Goal: Navigation & Orientation: Find specific page/section

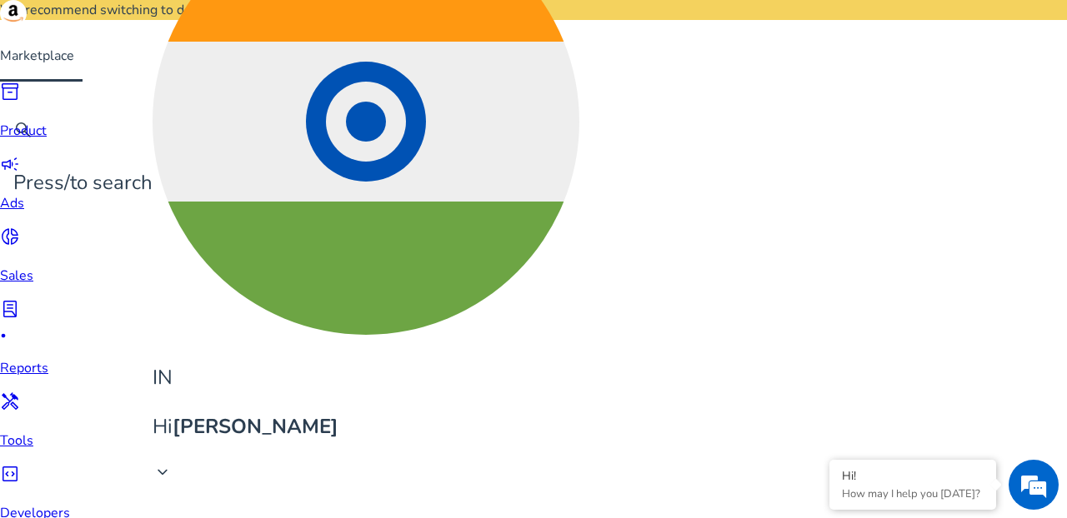
click at [20, 464] on span "code_blocks" at bounding box center [10, 474] width 20 height 20
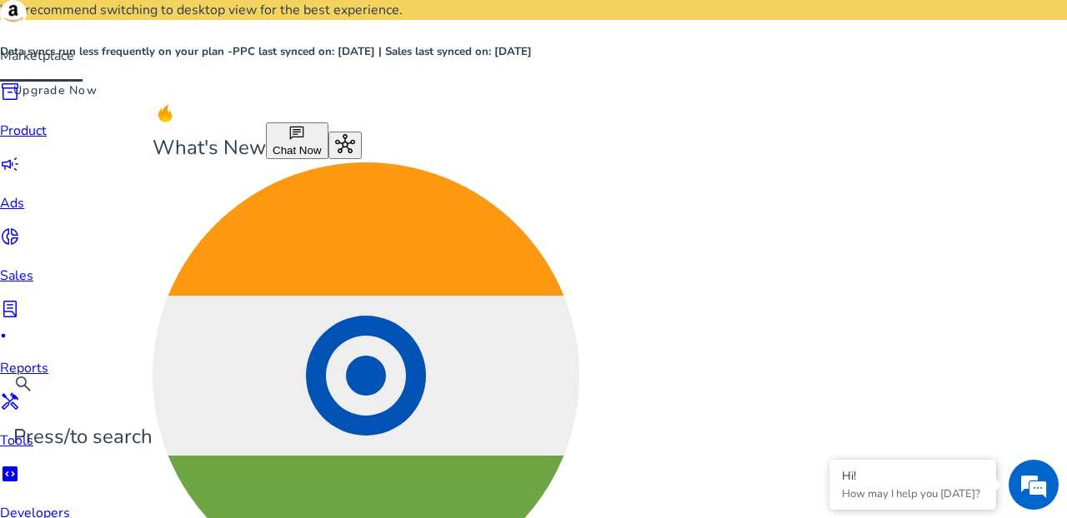
click at [721, 18] on div "error_outline Data syncs run less frequently on your plan - PPC last synced on:…" at bounding box center [533, 49] width 1067 height 99
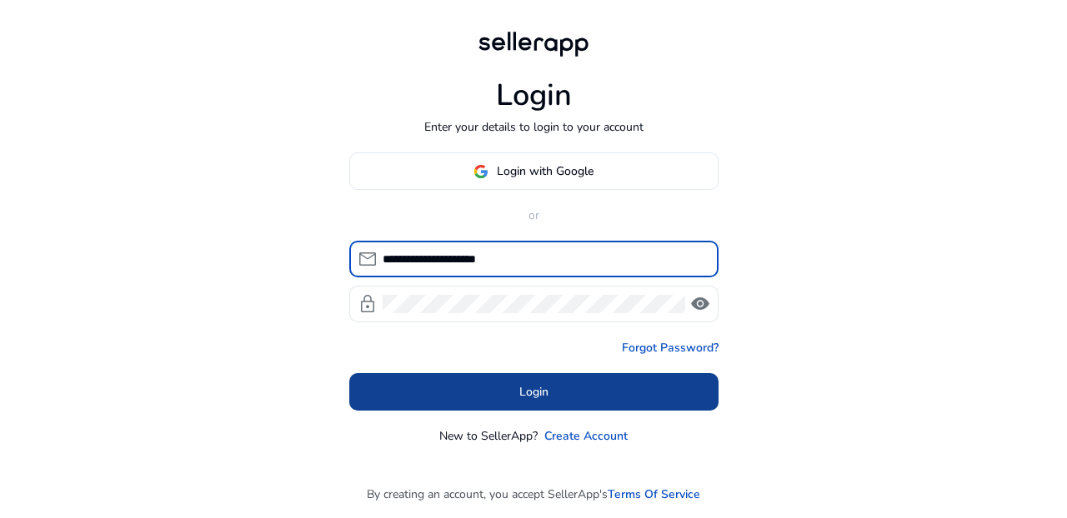
click at [462, 400] on span at bounding box center [533, 393] width 369 height 40
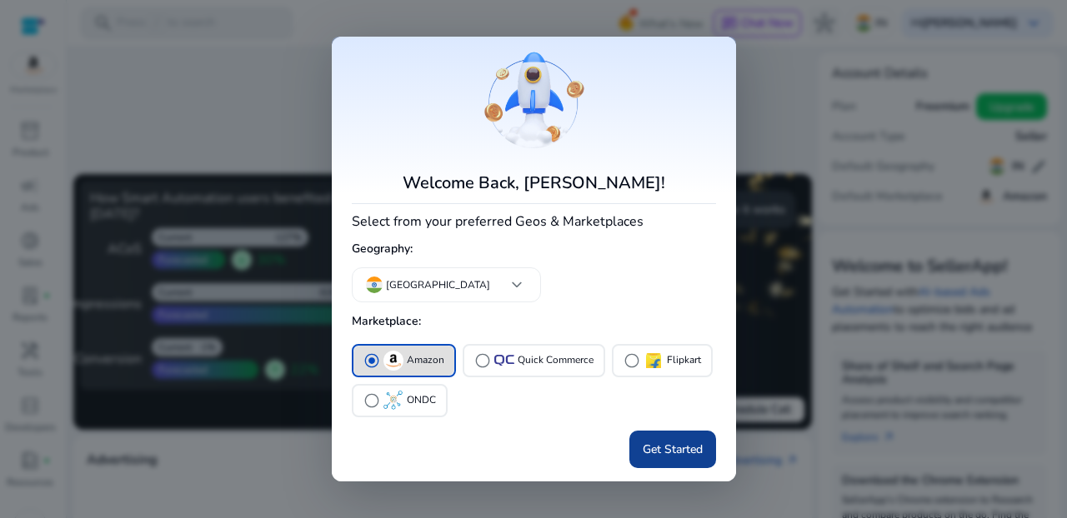
click at [664, 456] on span "Get Started" at bounding box center [673, 450] width 60 height 18
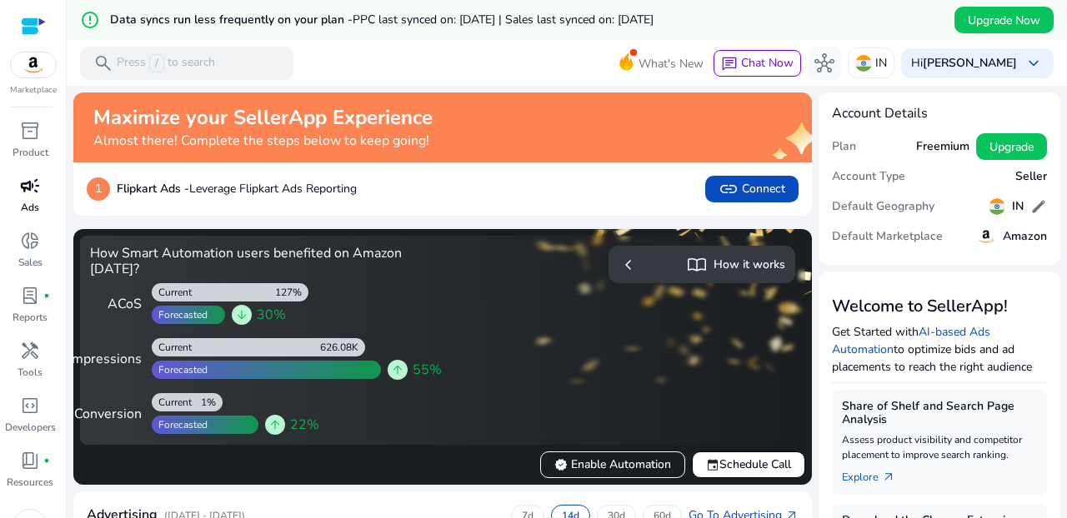
click at [20, 188] on span "campaign" at bounding box center [30, 186] width 20 height 20
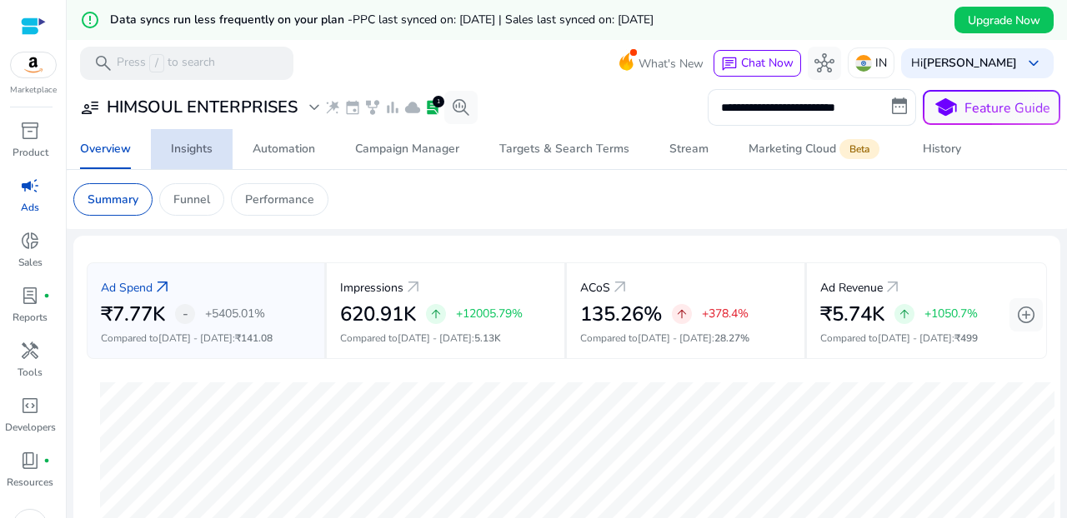
click at [195, 150] on div "Insights" at bounding box center [192, 149] width 42 height 12
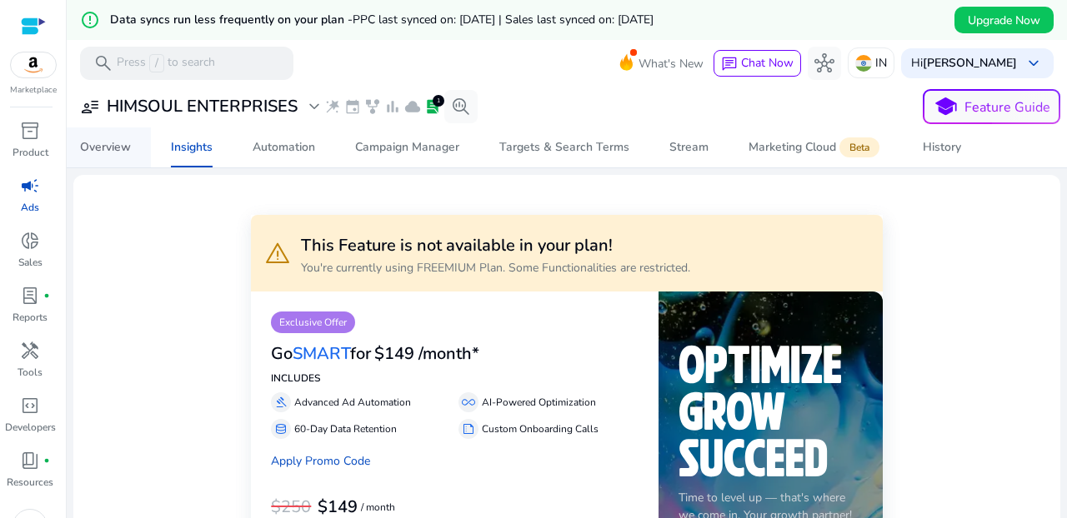
click at [98, 144] on div "Overview" at bounding box center [105, 148] width 51 height 12
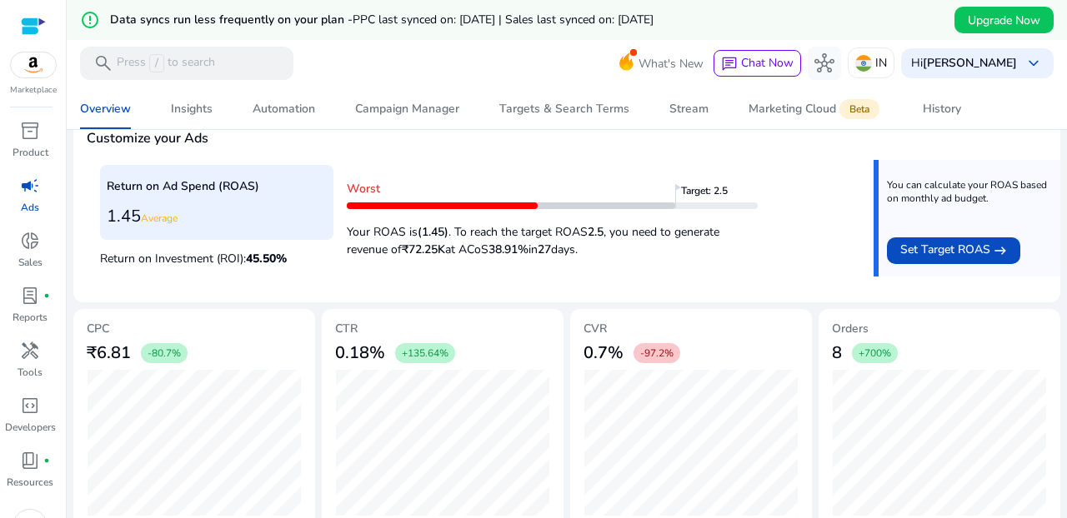
scroll to position [688, 0]
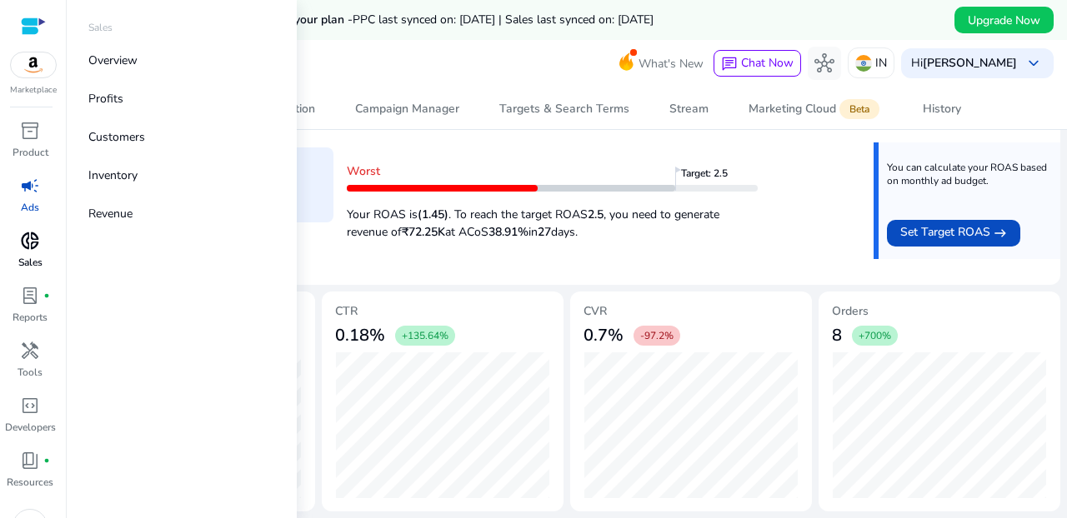
click at [29, 248] on span "donut_small" at bounding box center [30, 241] width 20 height 20
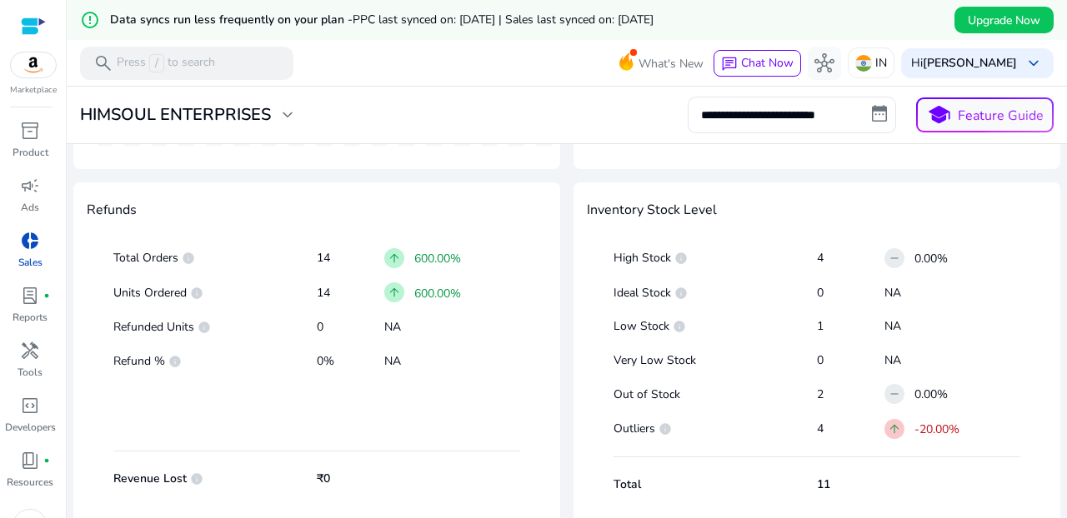
scroll to position [933, 0]
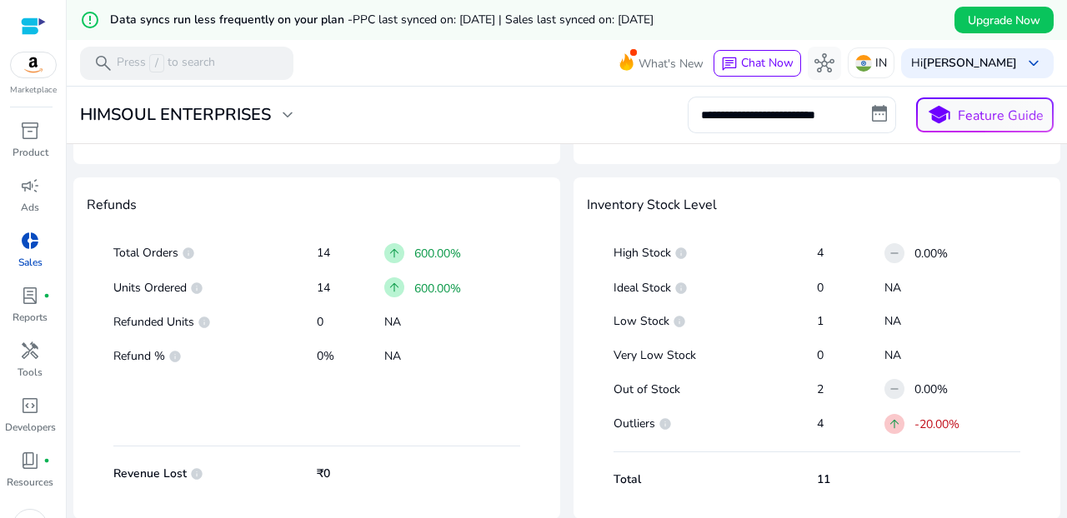
click at [717, 469] on div "Total 11" at bounding box center [816, 480] width 407 height 28
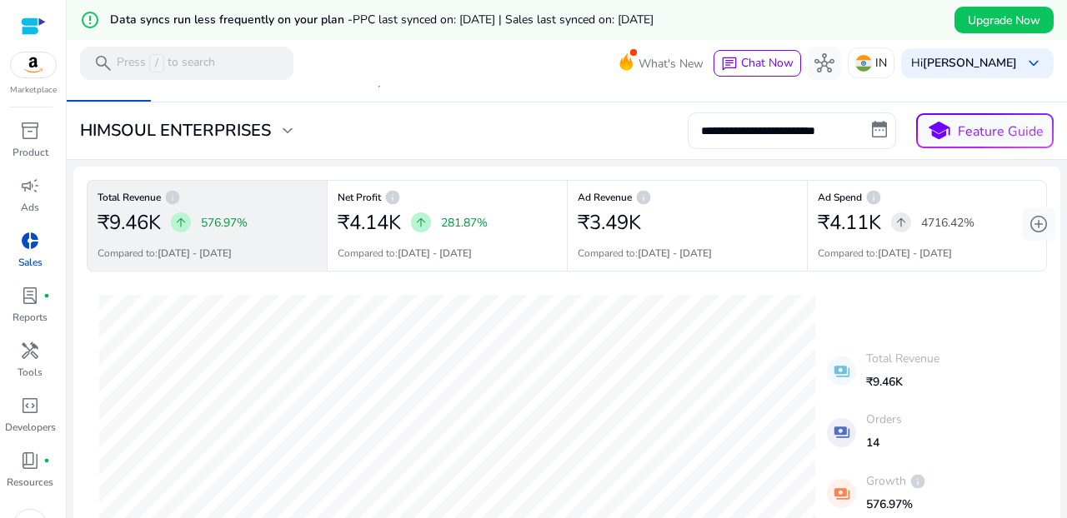
scroll to position [34, 0]
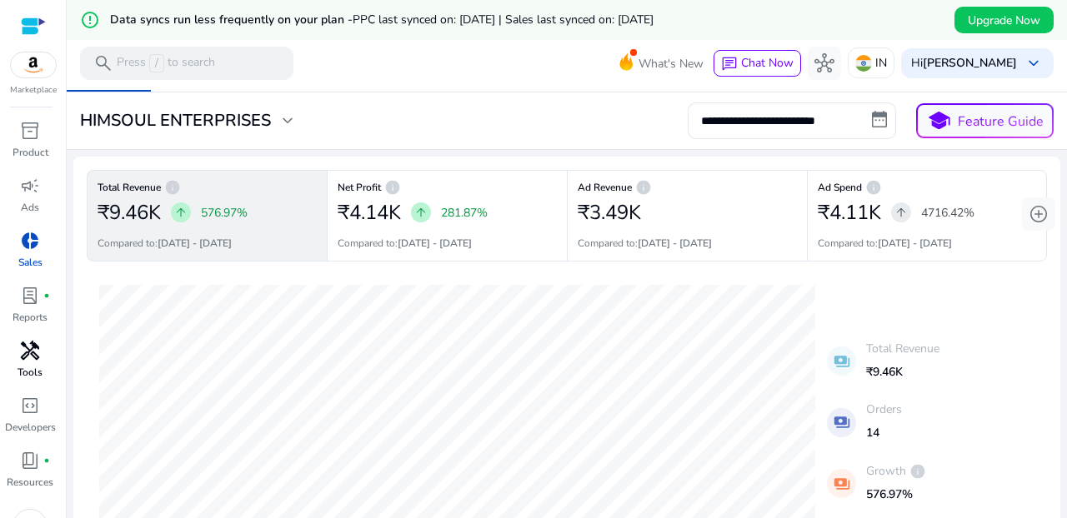
click at [40, 370] on p "Tools" at bounding box center [30, 372] width 25 height 15
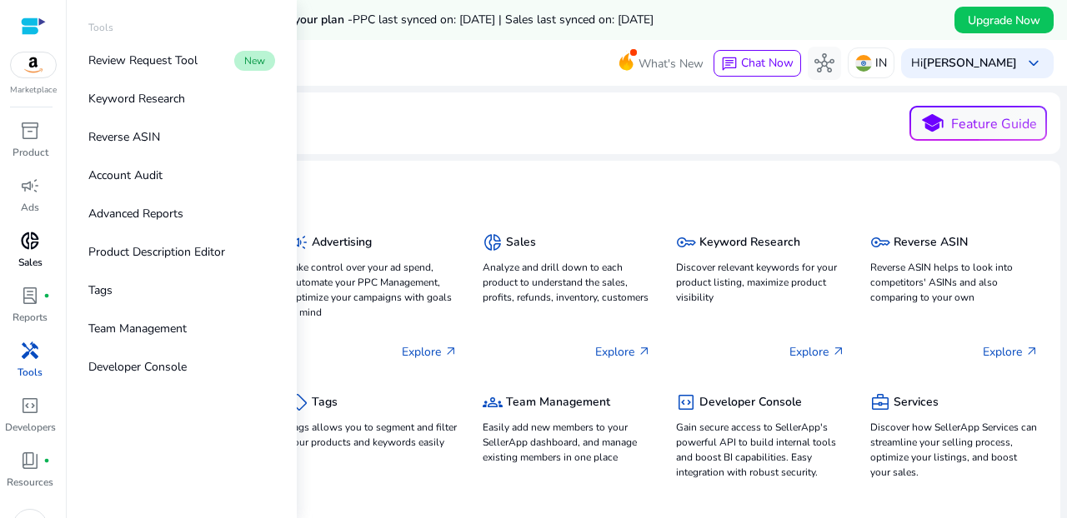
click at [27, 353] on span "handyman" at bounding box center [30, 351] width 20 height 20
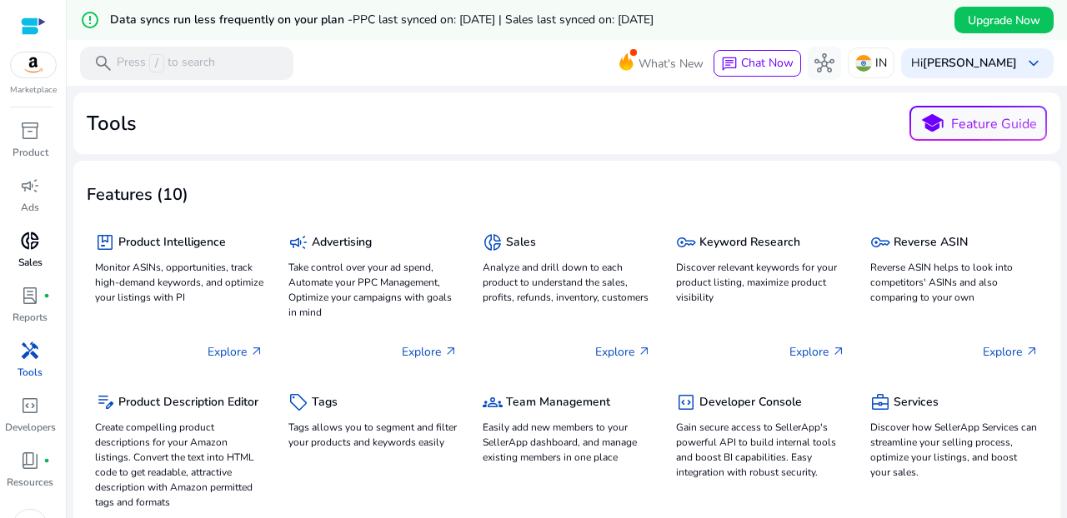
click at [20, 355] on span "handyman" at bounding box center [30, 351] width 20 height 20
